Goal: Navigation & Orientation: Go to known website

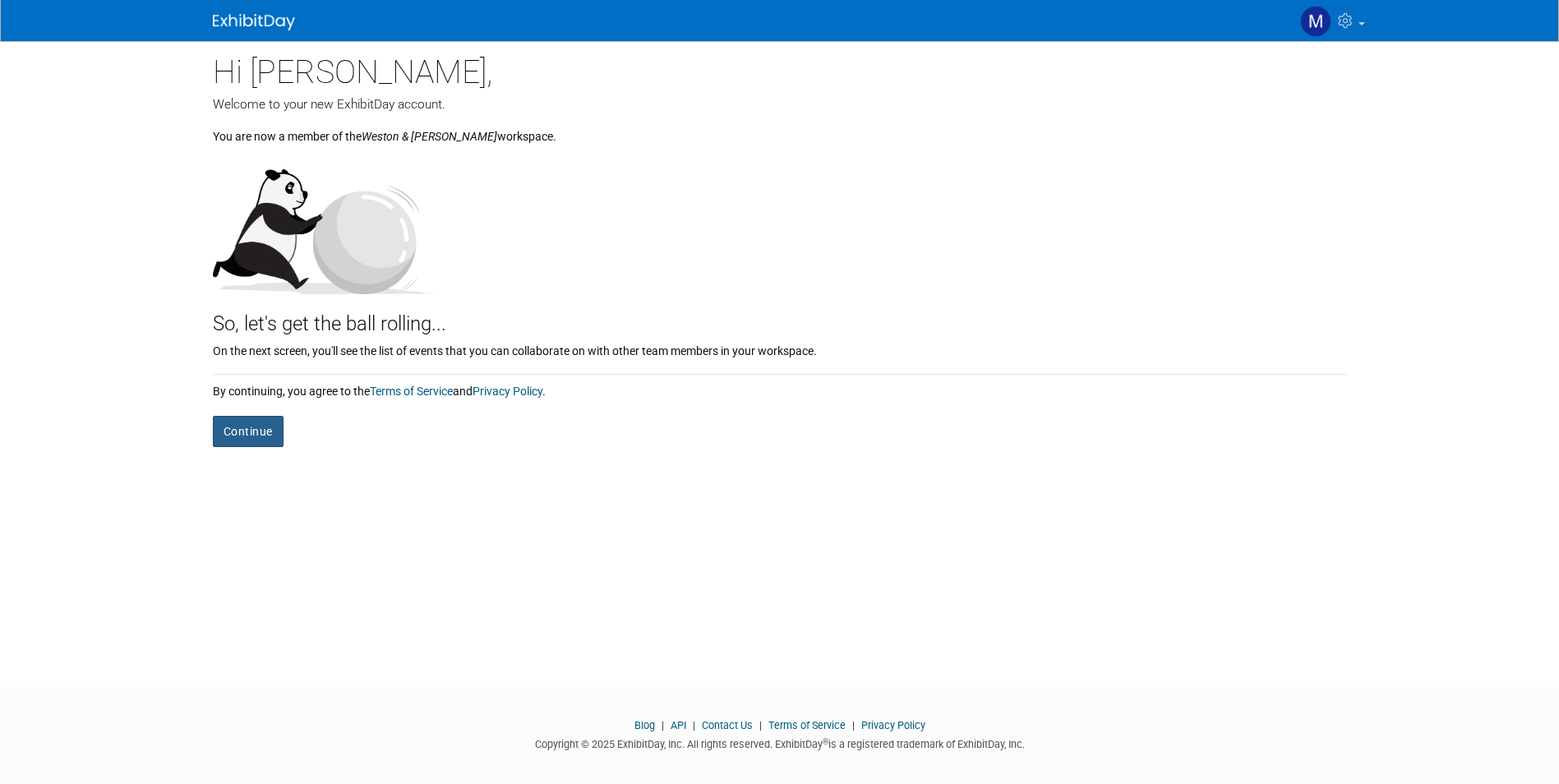
click at [241, 439] on button "Continue" at bounding box center [248, 431] width 71 height 31
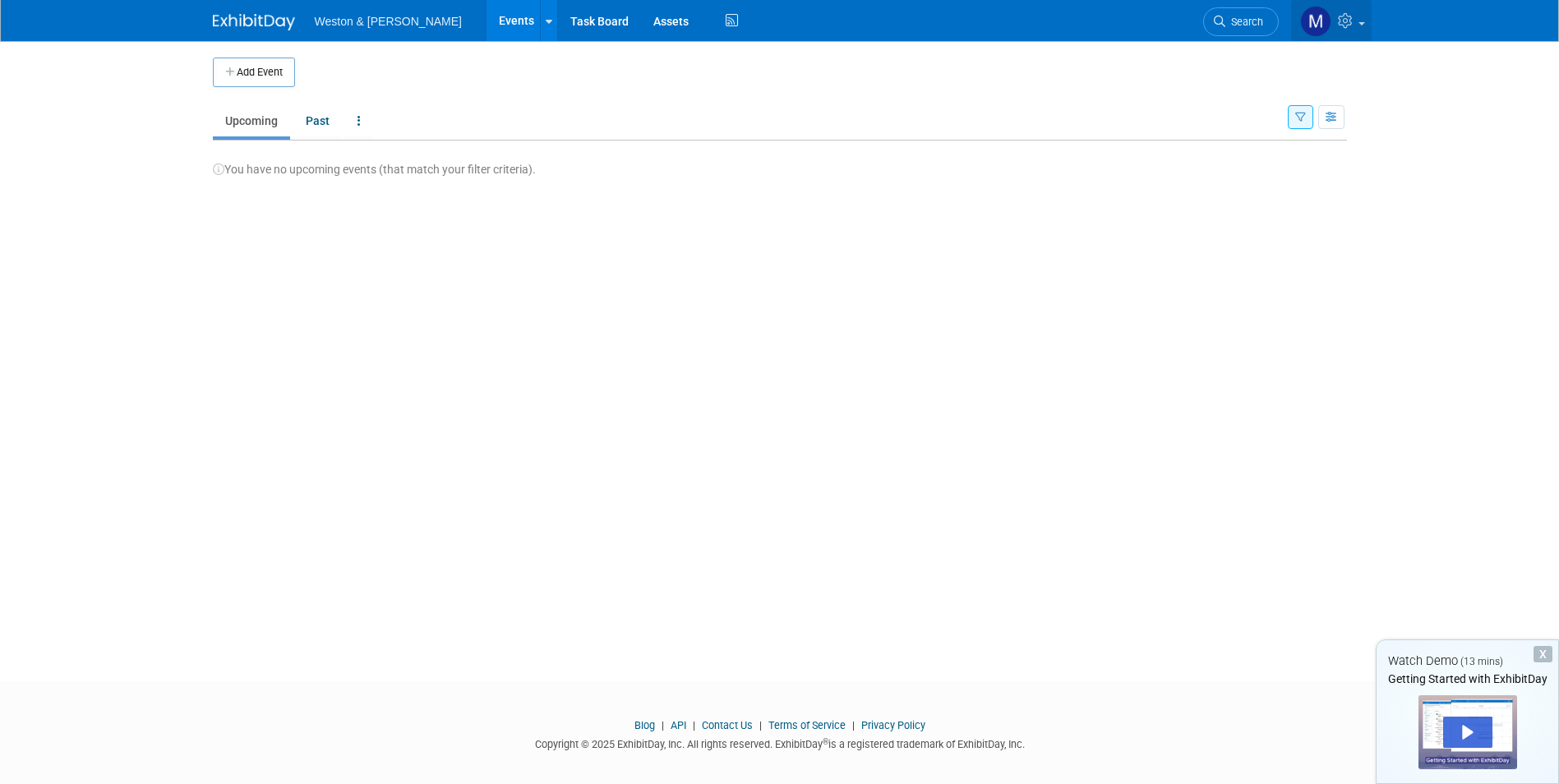
click at [1315, 20] on img at bounding box center [1316, 21] width 31 height 31
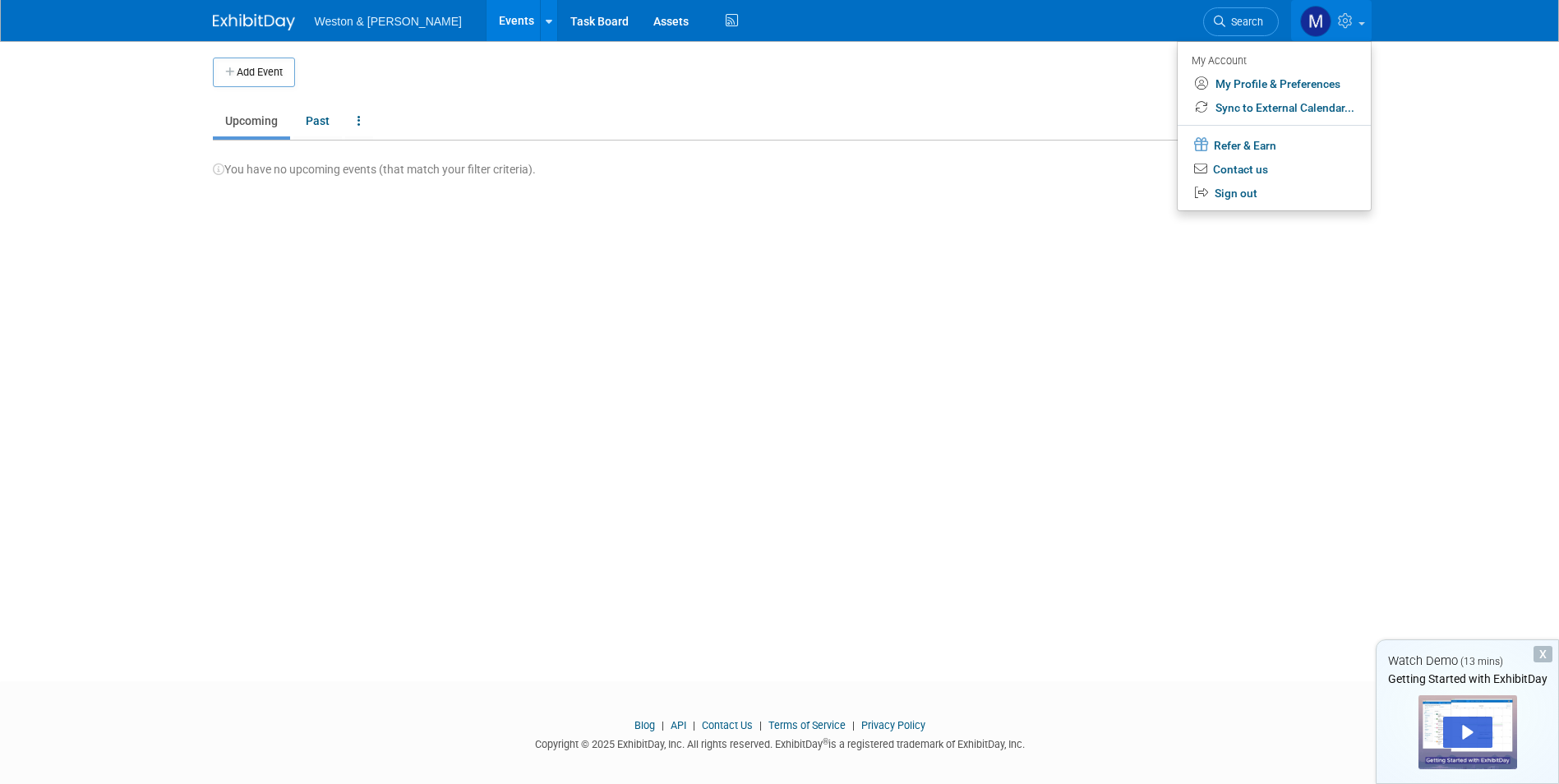
click at [1315, 20] on img at bounding box center [1316, 21] width 31 height 31
